Goal: Task Accomplishment & Management: Use online tool/utility

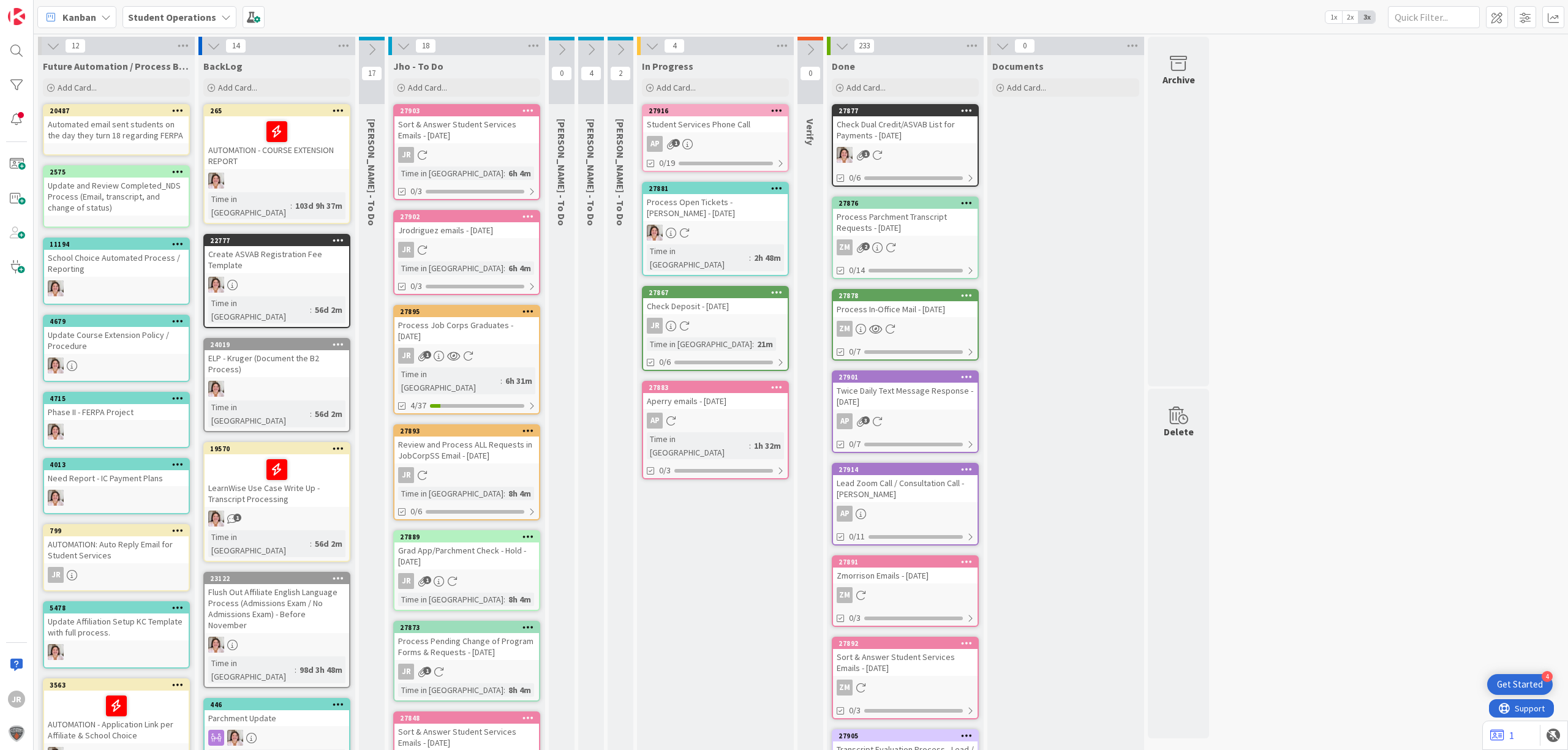
scroll to position [28, 0]
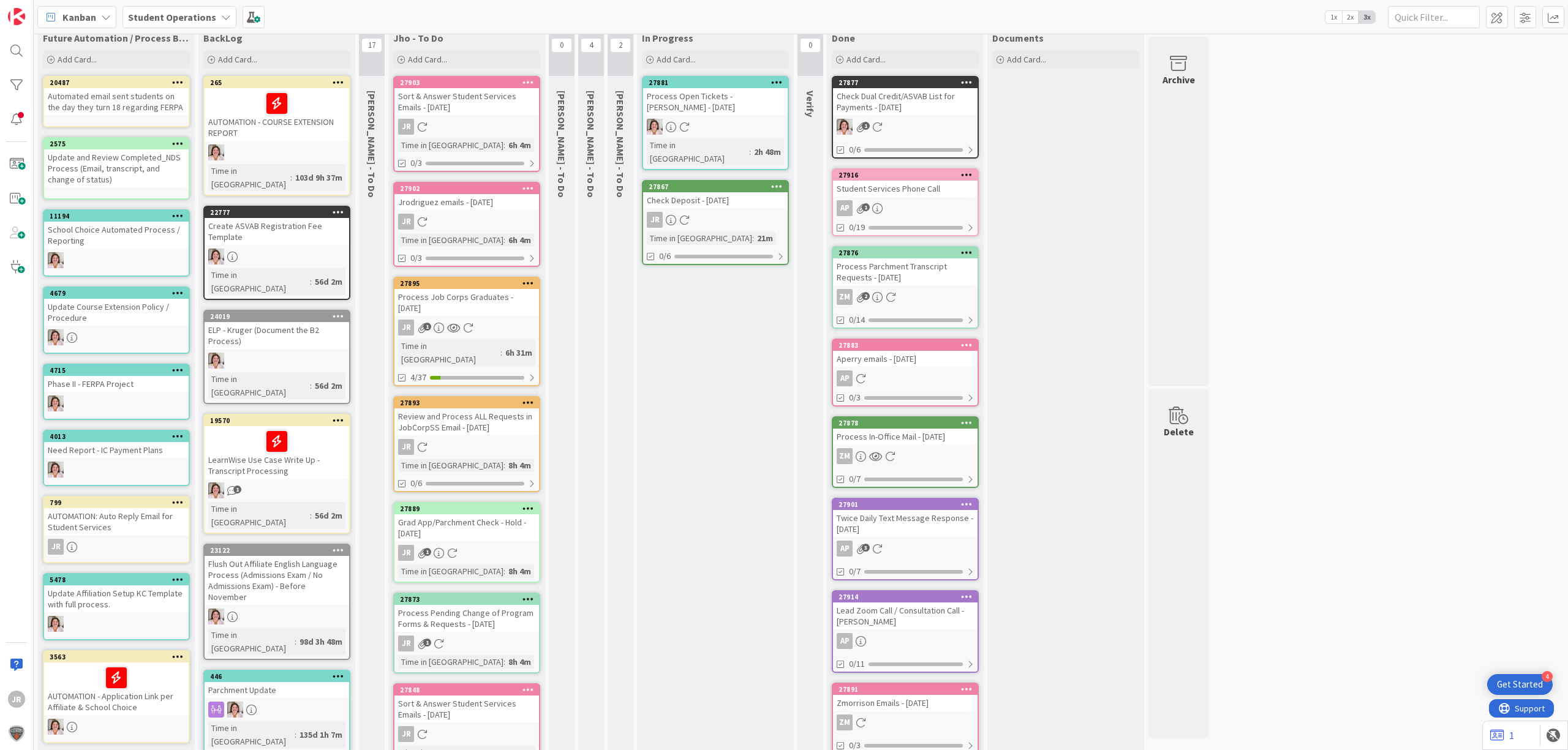
click at [700, 212] on div "JR" at bounding box center [715, 219] width 145 height 16
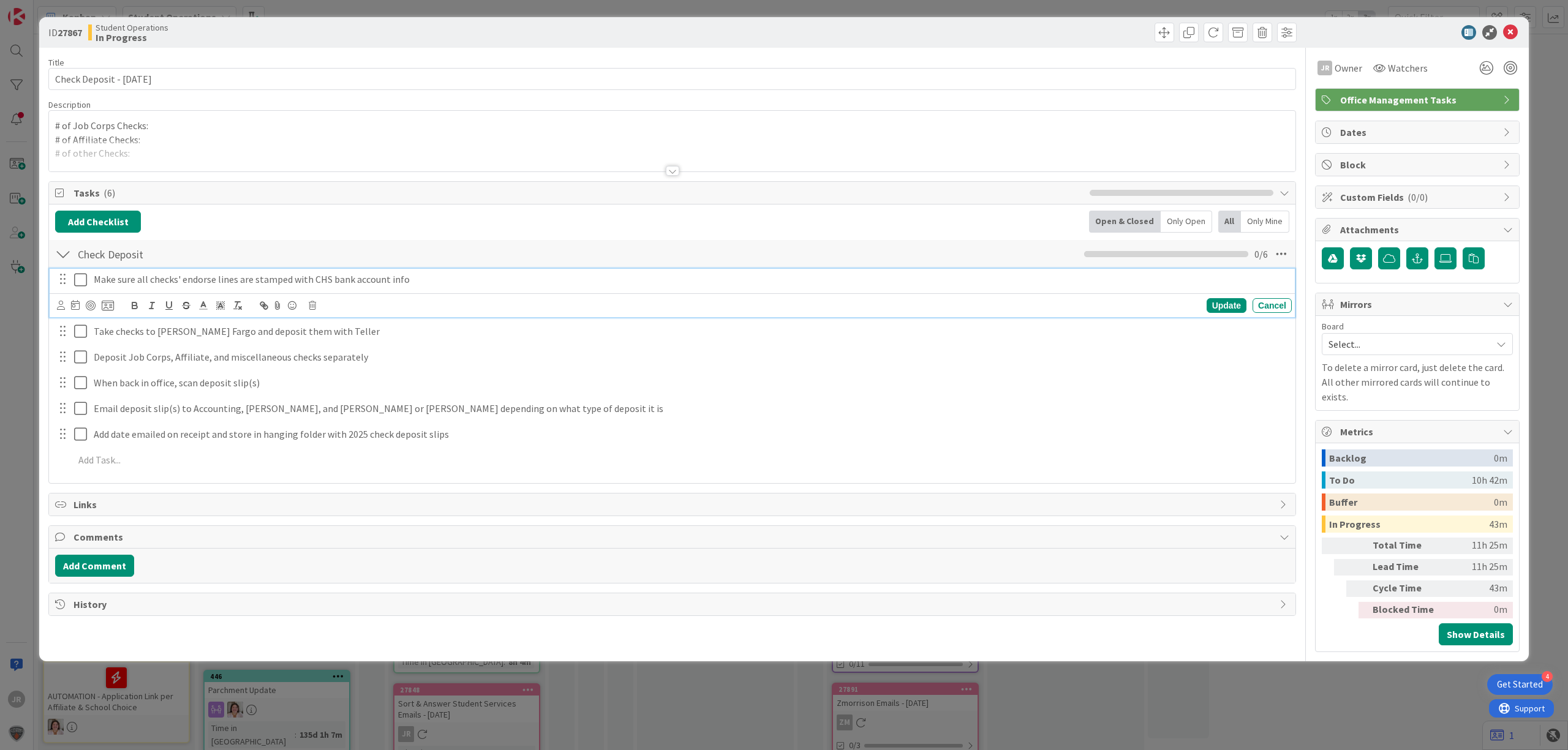
click at [80, 272] on button at bounding box center [81, 280] width 15 height 19
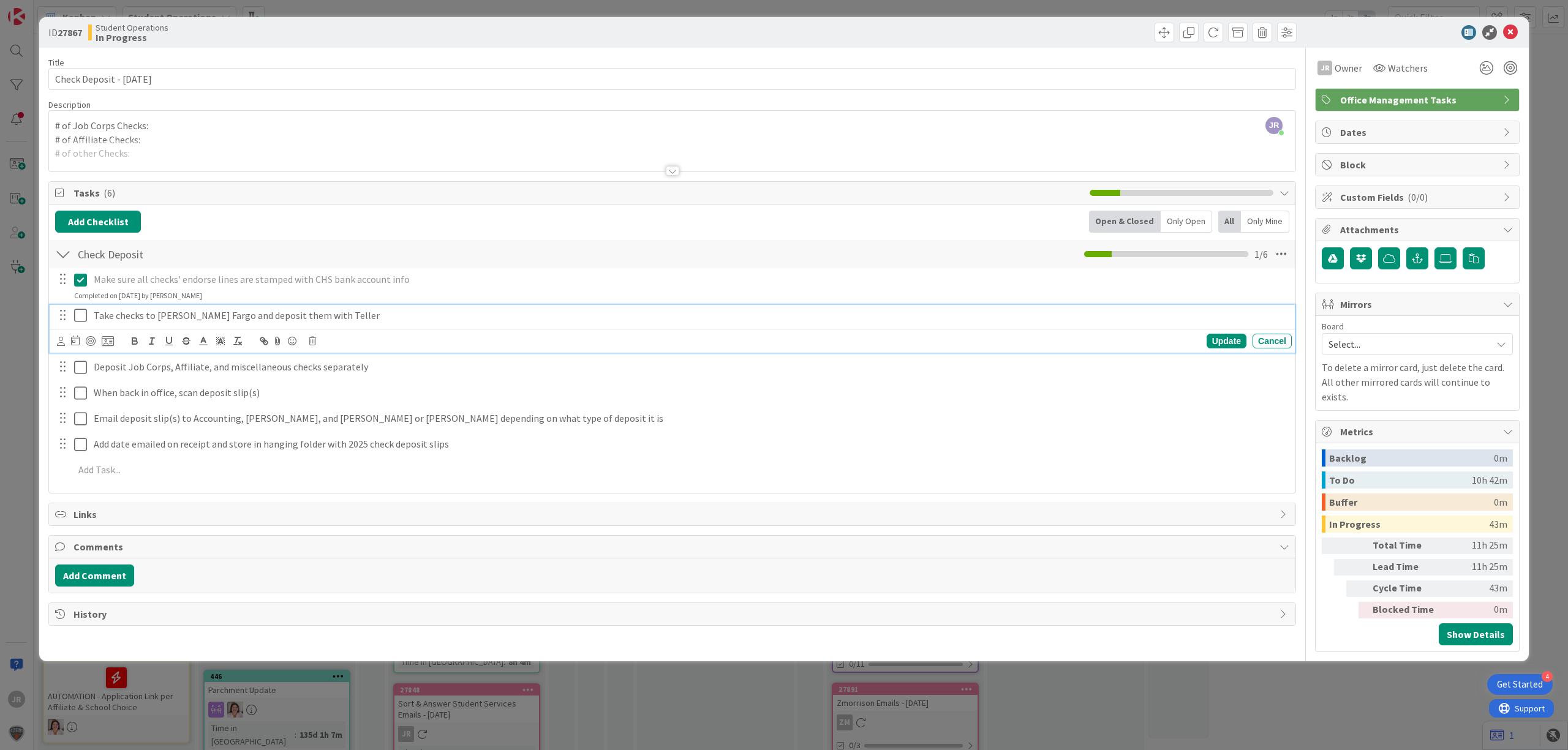
click at [84, 312] on icon at bounding box center [80, 315] width 13 height 15
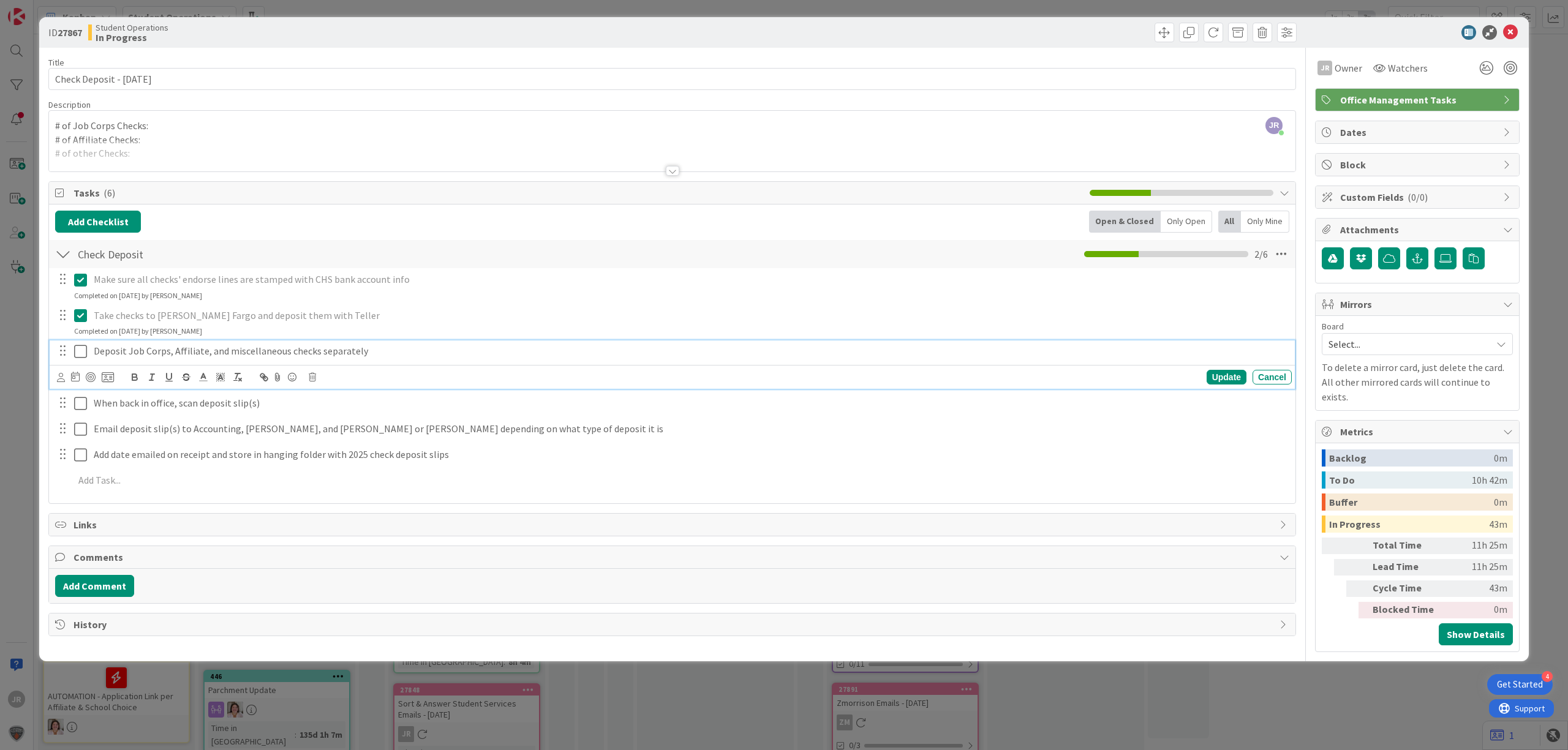
click at [89, 351] on div "Deposit Job Corps, Affiliate, and miscellaneous checks separately" at bounding box center [690, 351] width 1203 height 21
click at [84, 353] on icon at bounding box center [80, 351] width 13 height 15
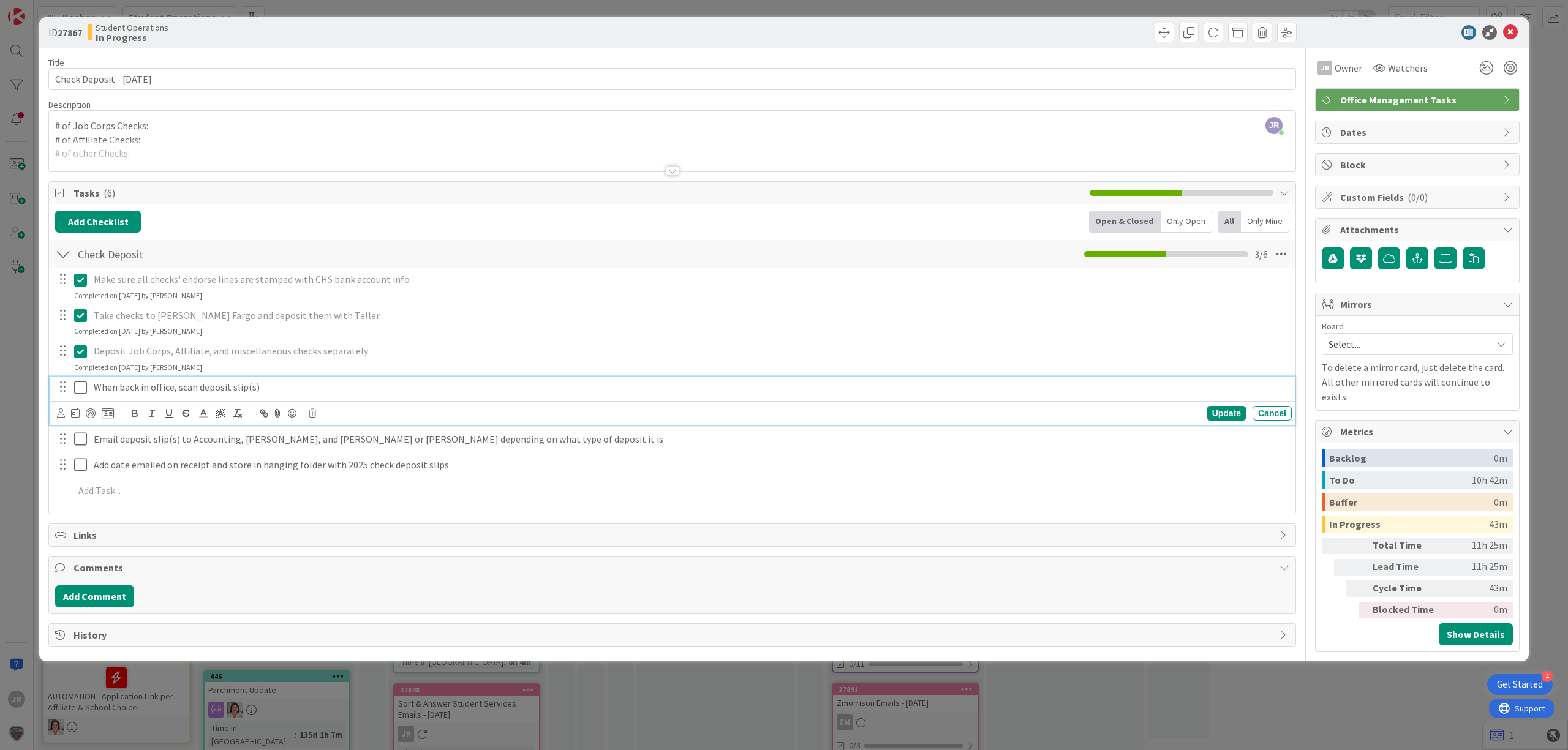
click at [82, 392] on icon at bounding box center [80, 387] width 13 height 15
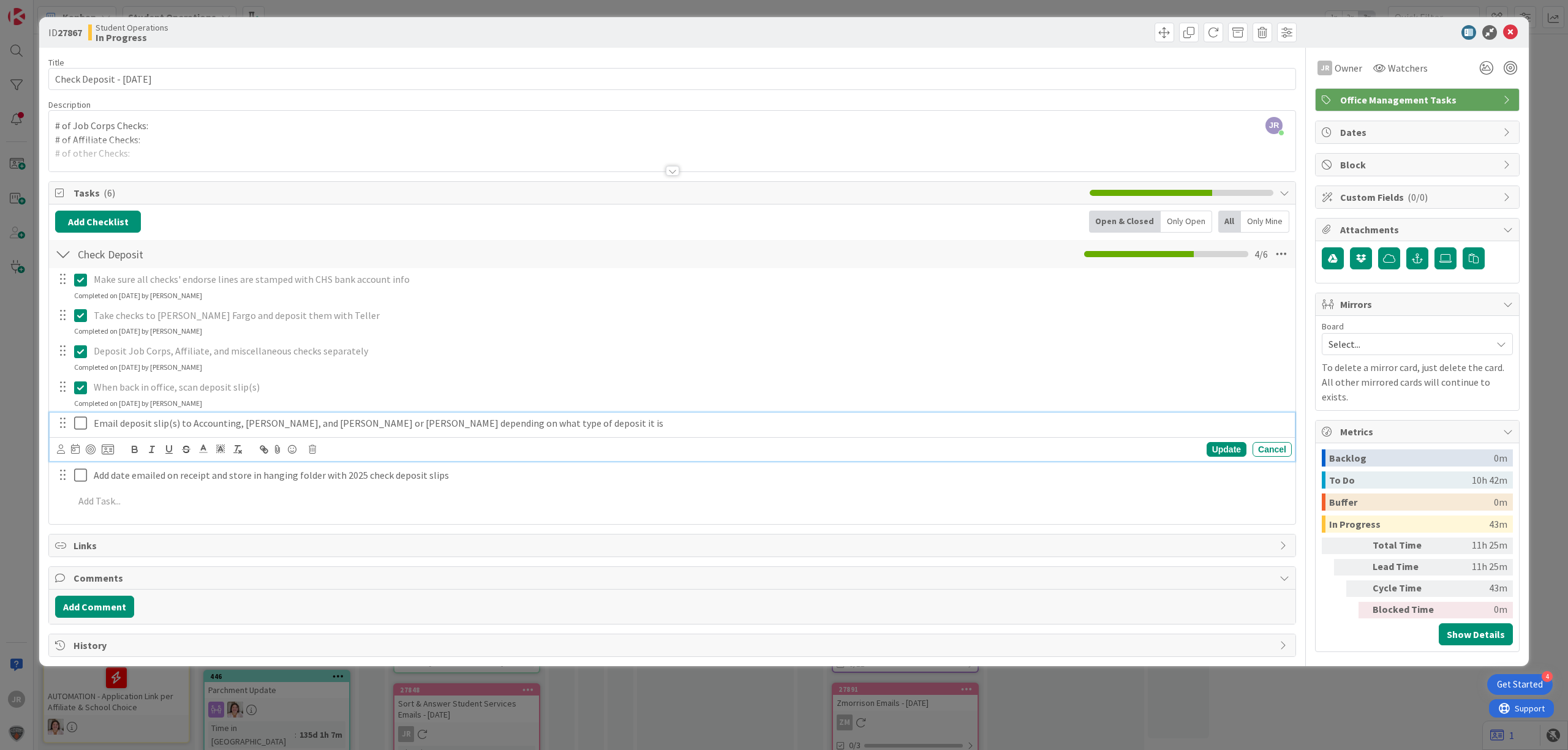
click at [81, 421] on icon at bounding box center [80, 423] width 13 height 15
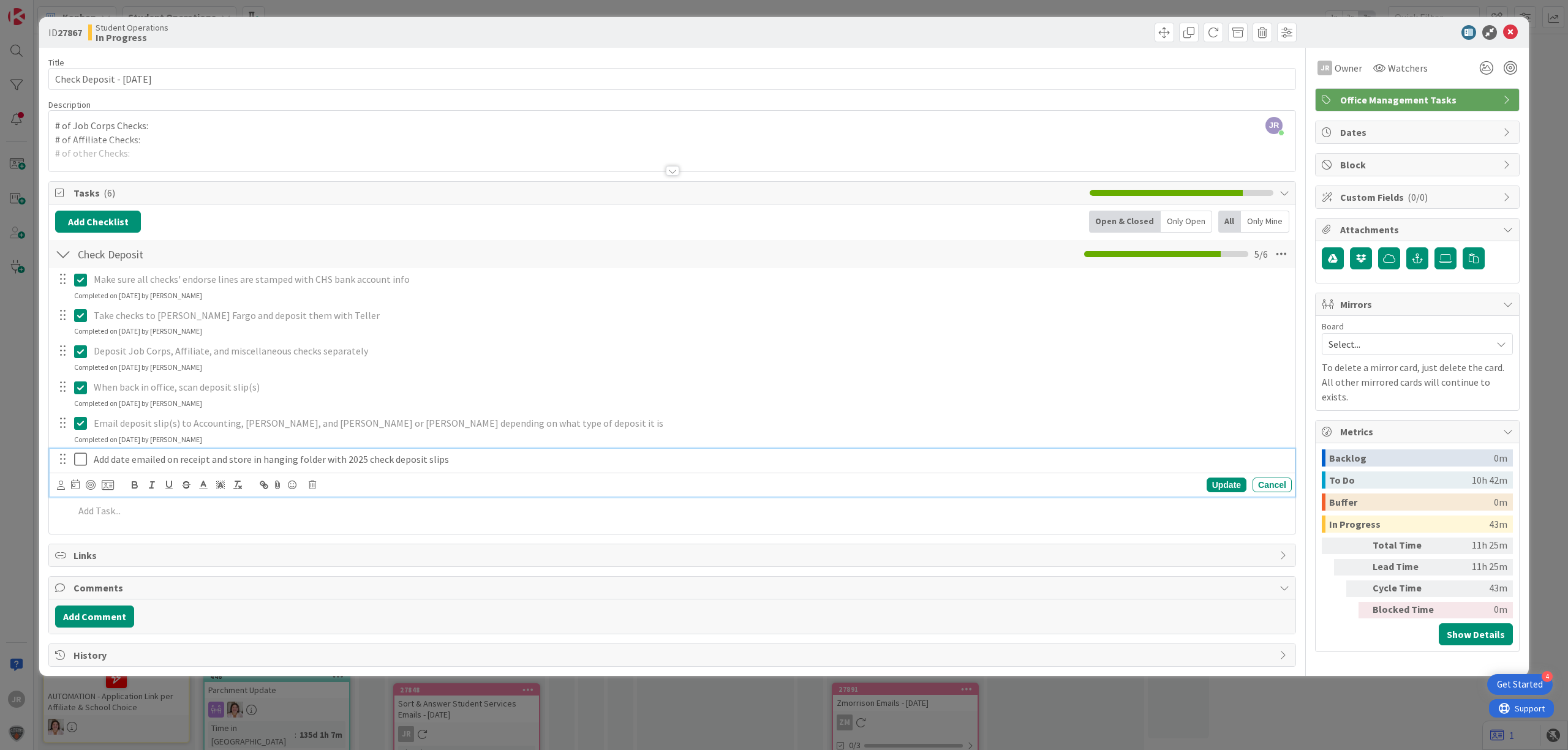
click at [81, 457] on icon at bounding box center [80, 459] width 13 height 15
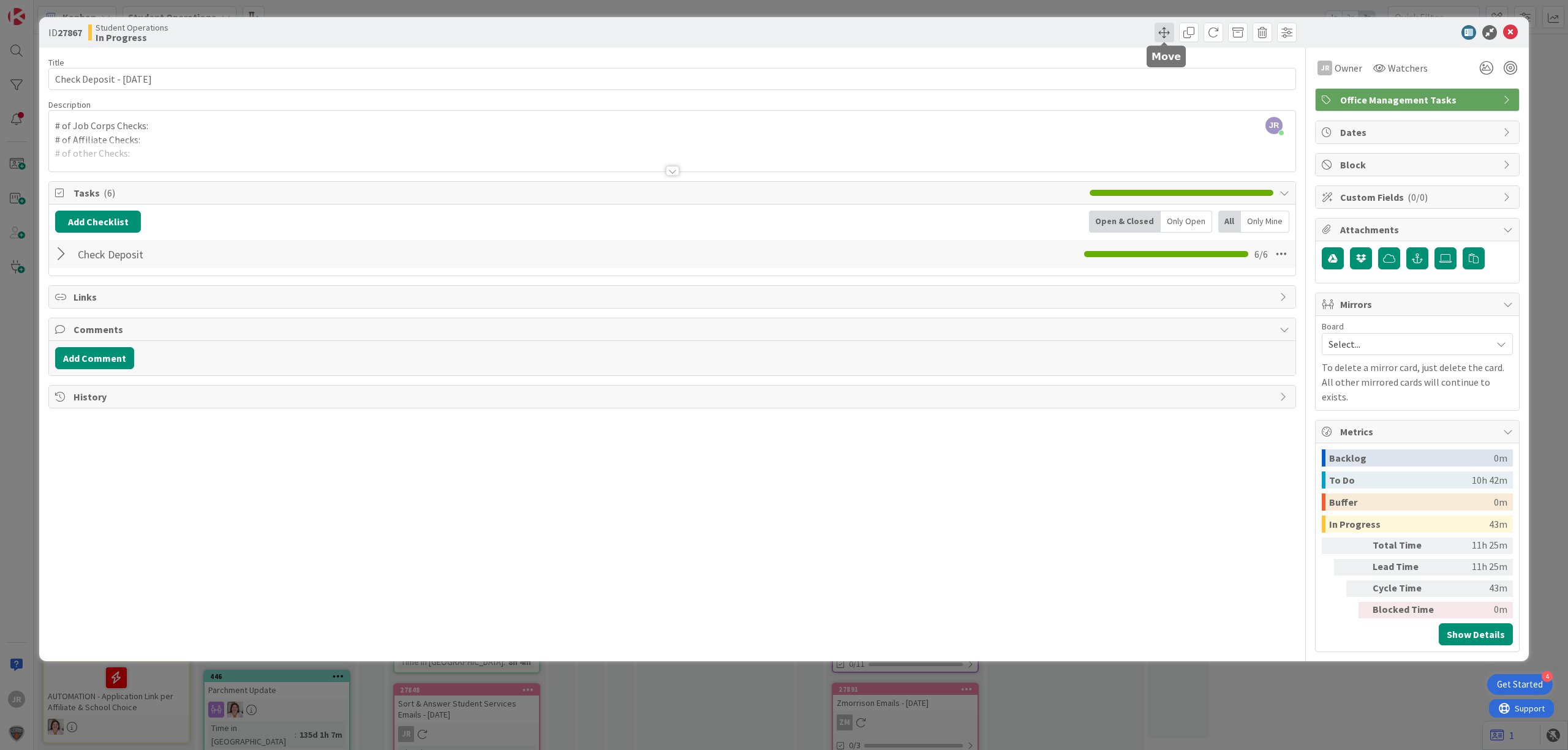
click at [1172, 32] on span at bounding box center [1164, 32] width 19 height 19
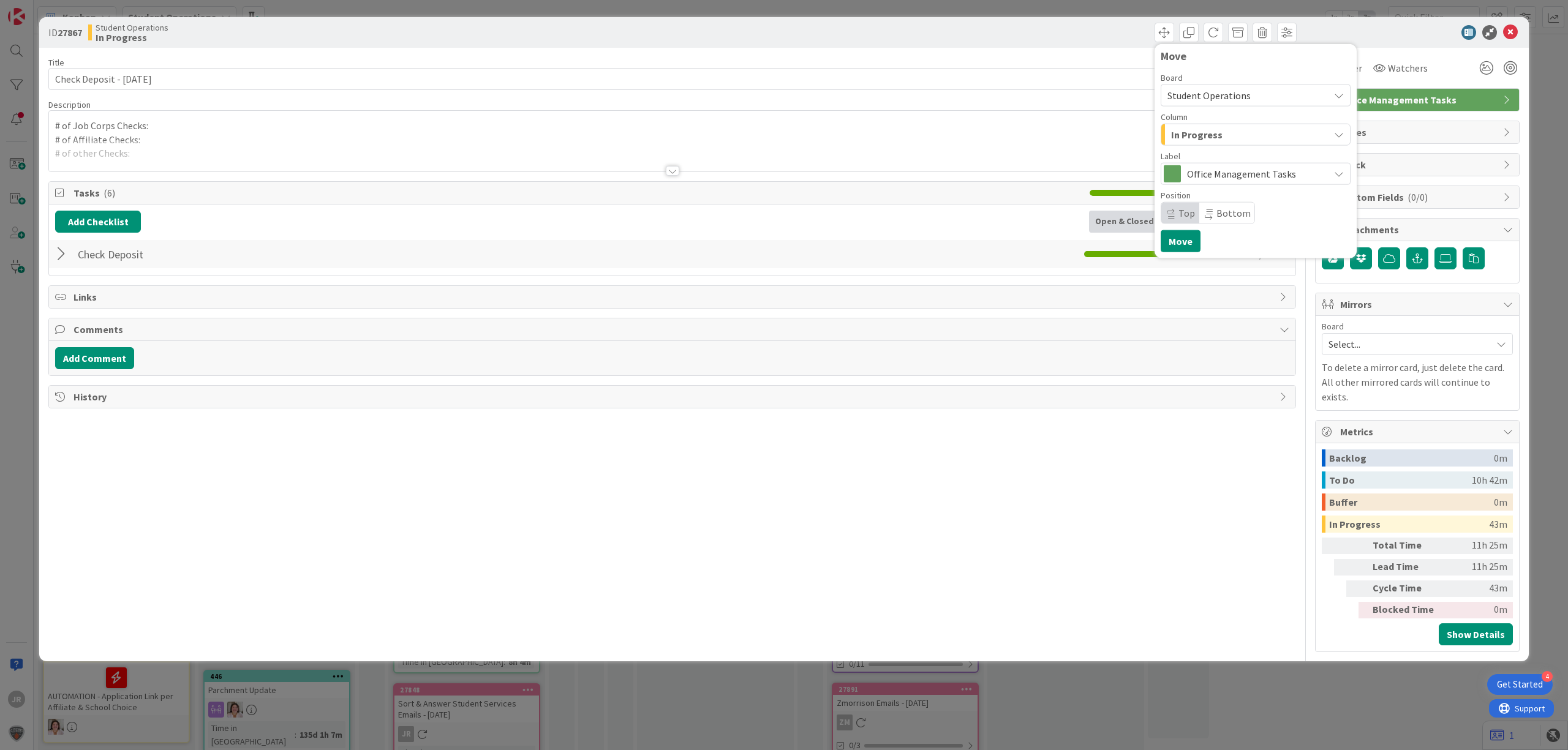
click at [1199, 137] on span "In Progress" at bounding box center [1197, 134] width 51 height 16
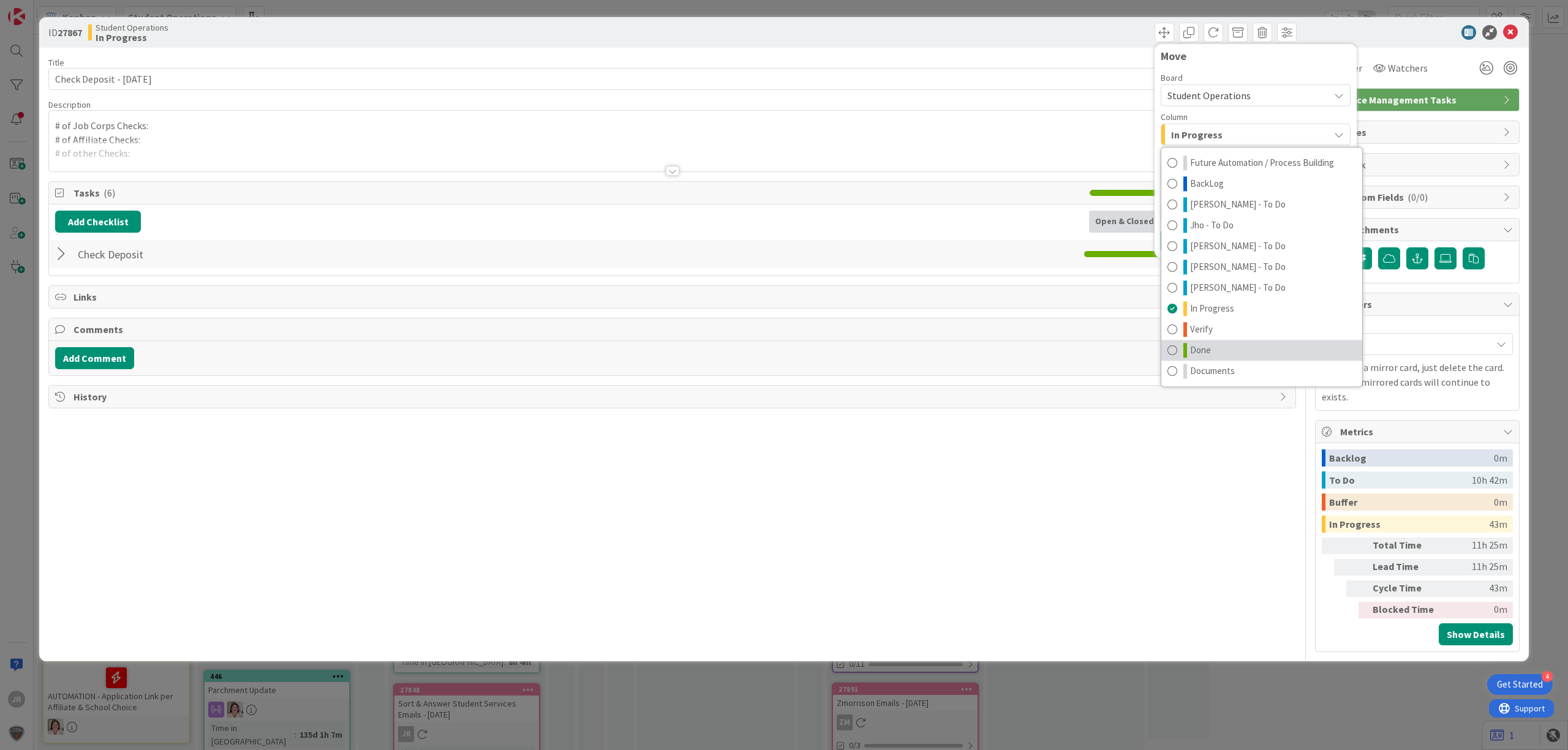
click at [1235, 354] on link "Done" at bounding box center [1261, 350] width 201 height 21
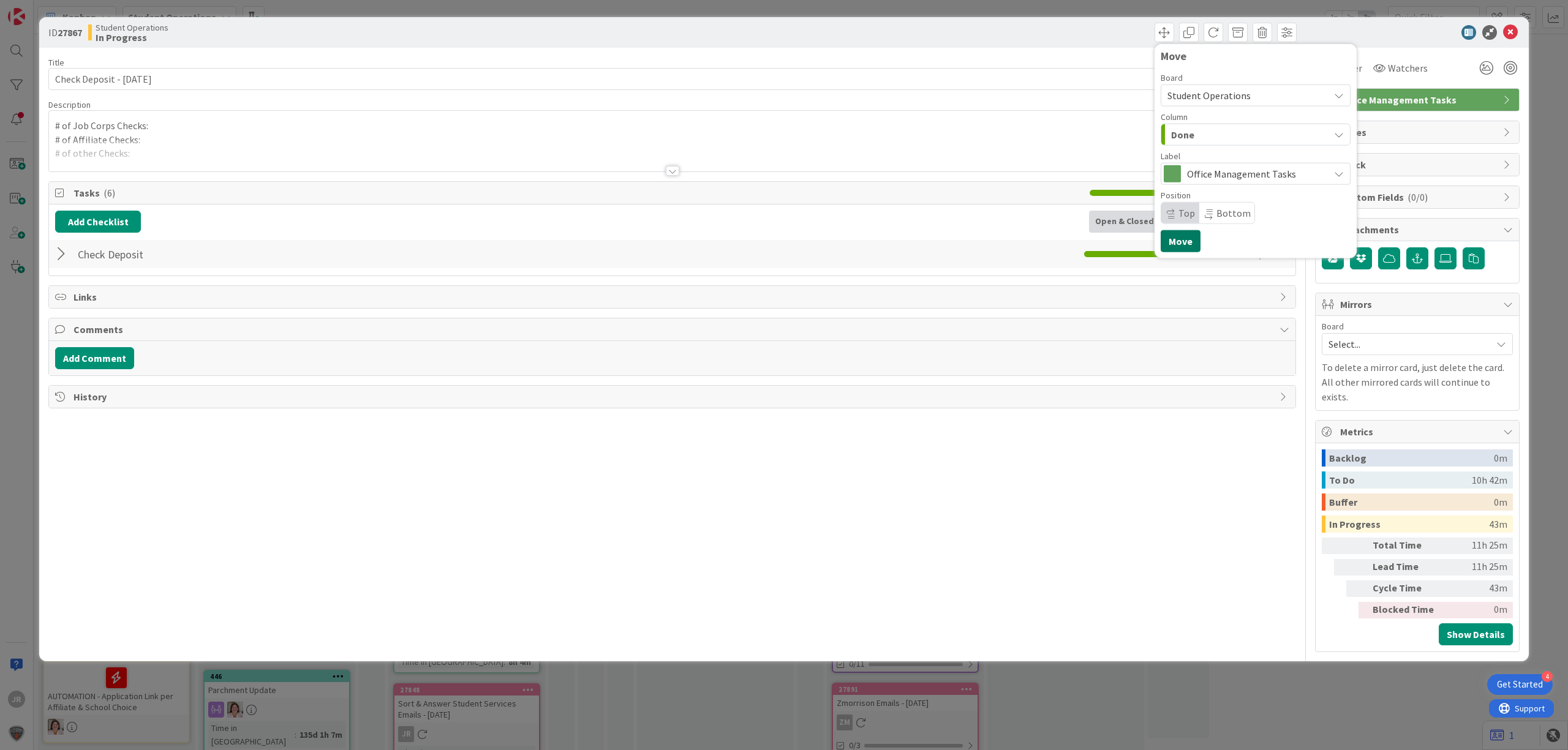
click at [1181, 233] on button "Move" at bounding box center [1180, 241] width 40 height 22
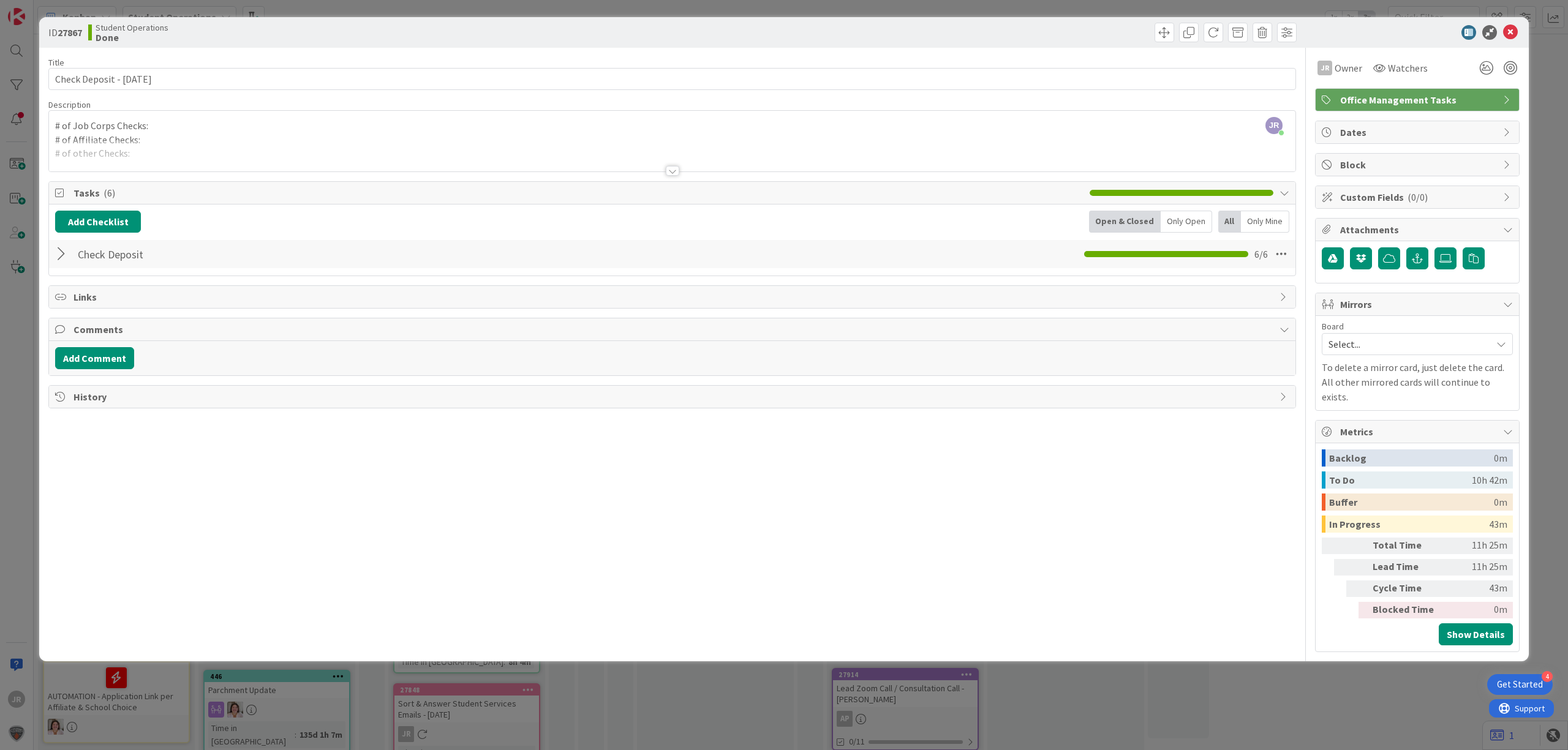
click at [1025, 5] on div "ID 27867 Student Operations Done Move Move Title 26 / 128 Check Deposit - [DATE…" at bounding box center [784, 375] width 1568 height 750
